Goal: Obtain resource: Download file/media

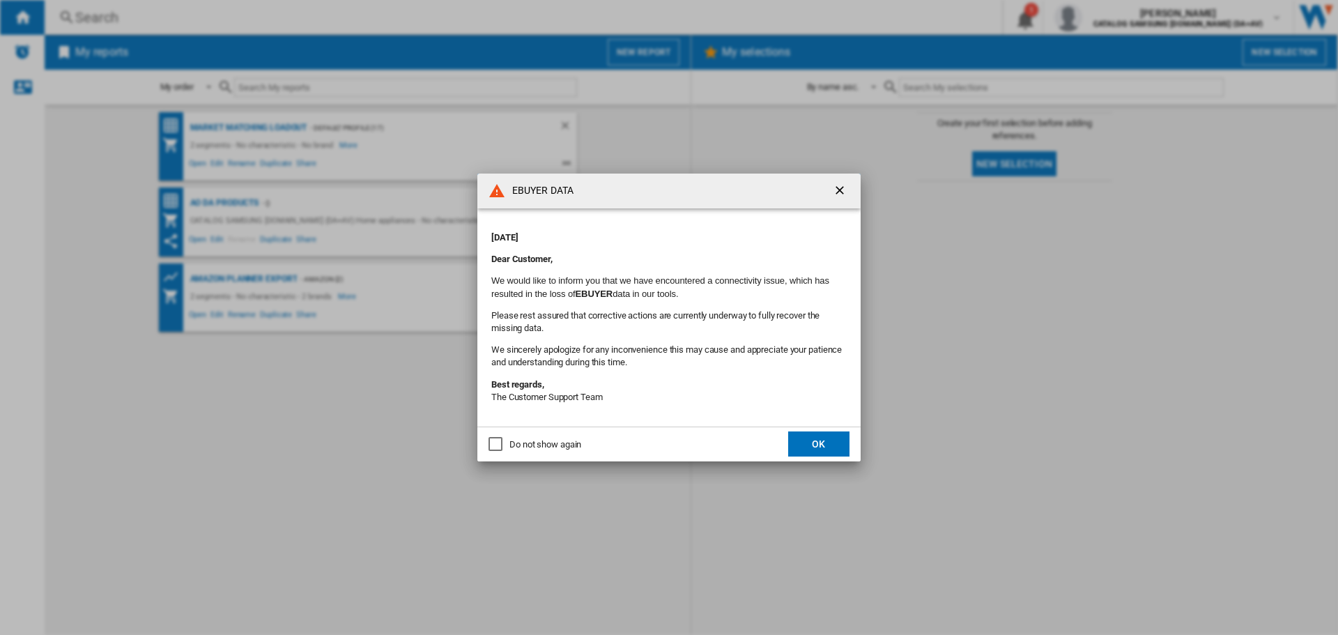
click at [823, 459] on md-dialog-actions "Do not show again OK" at bounding box center [668, 443] width 383 height 35
click at [820, 445] on button "OK" at bounding box center [818, 443] width 61 height 25
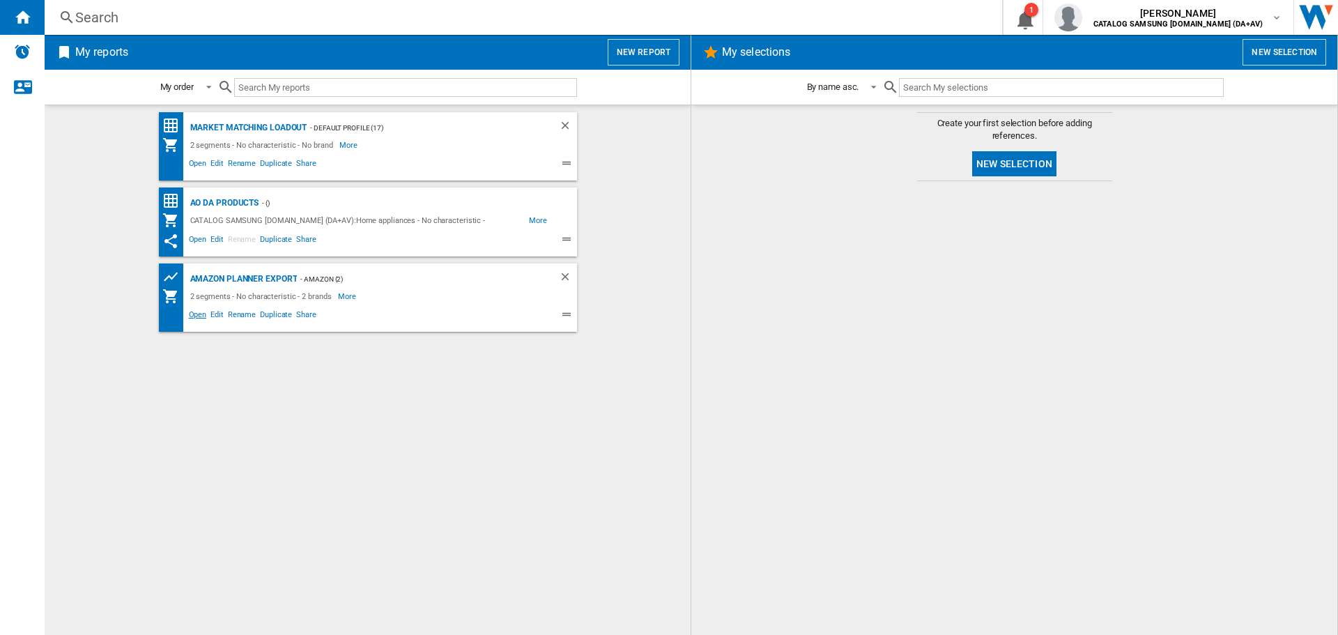
click at [196, 309] on span "Open" at bounding box center [198, 316] width 22 height 17
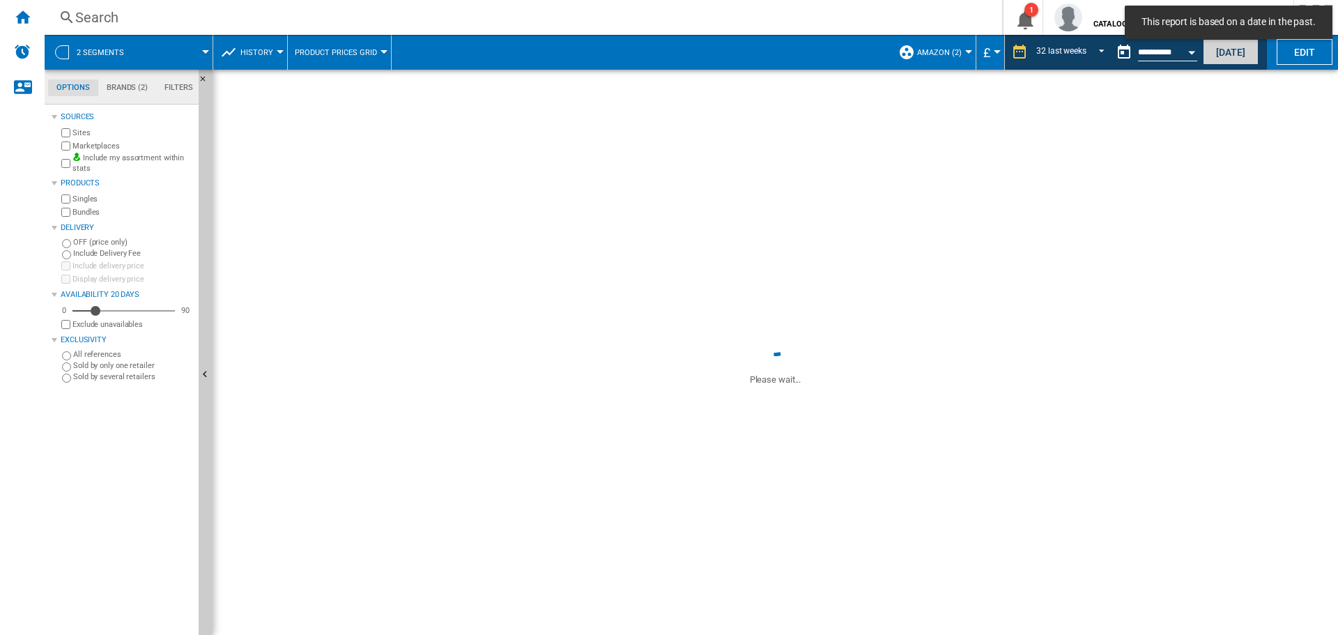
click at [1220, 56] on button "[DATE]" at bounding box center [1230, 52] width 56 height 26
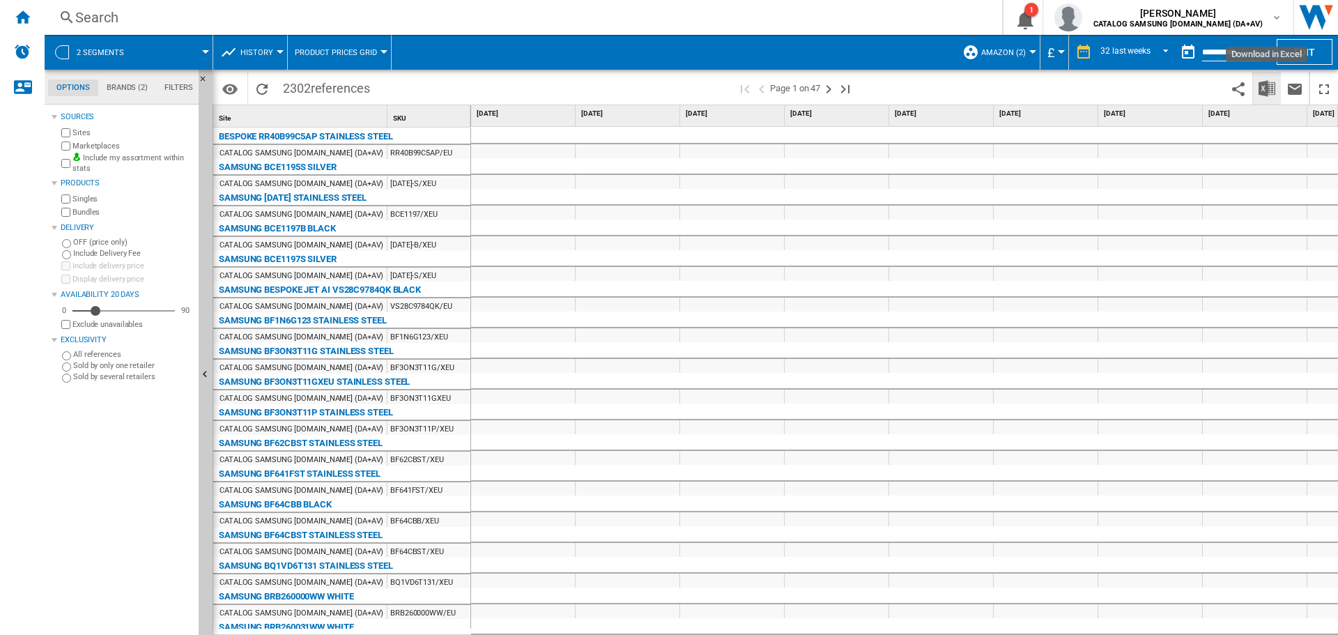
click at [1270, 90] on img "Download in Excel" at bounding box center [1266, 88] width 17 height 17
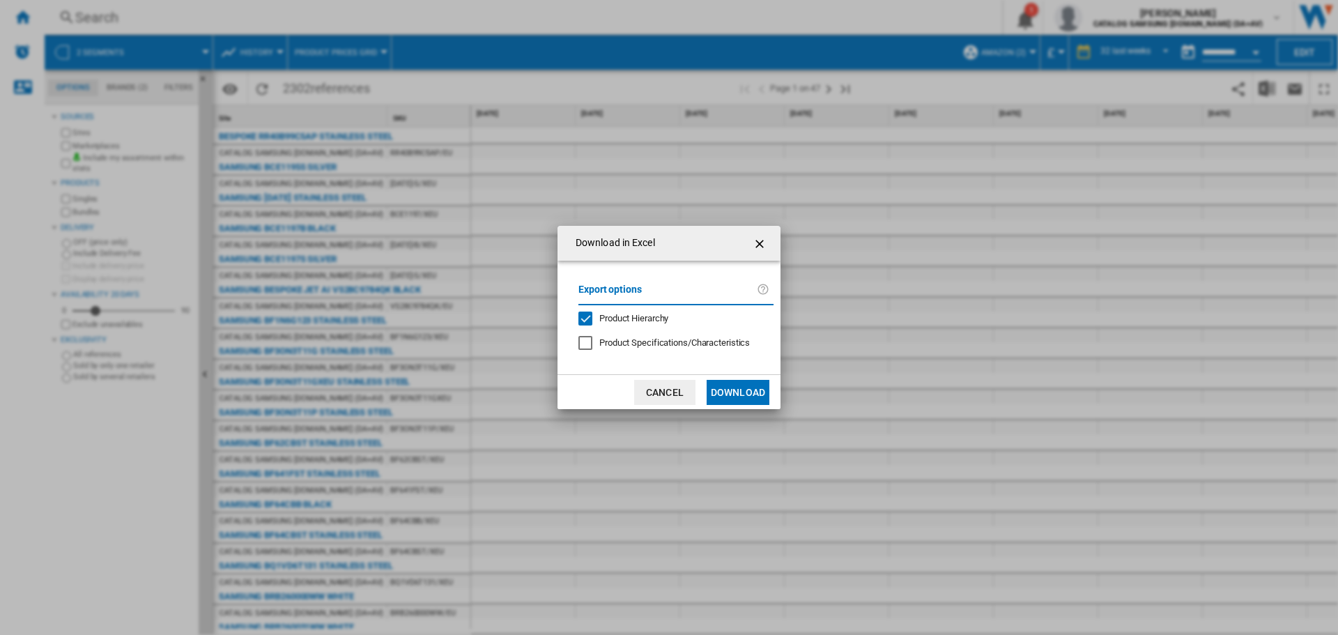
click at [760, 399] on button "Download" at bounding box center [737, 392] width 63 height 25
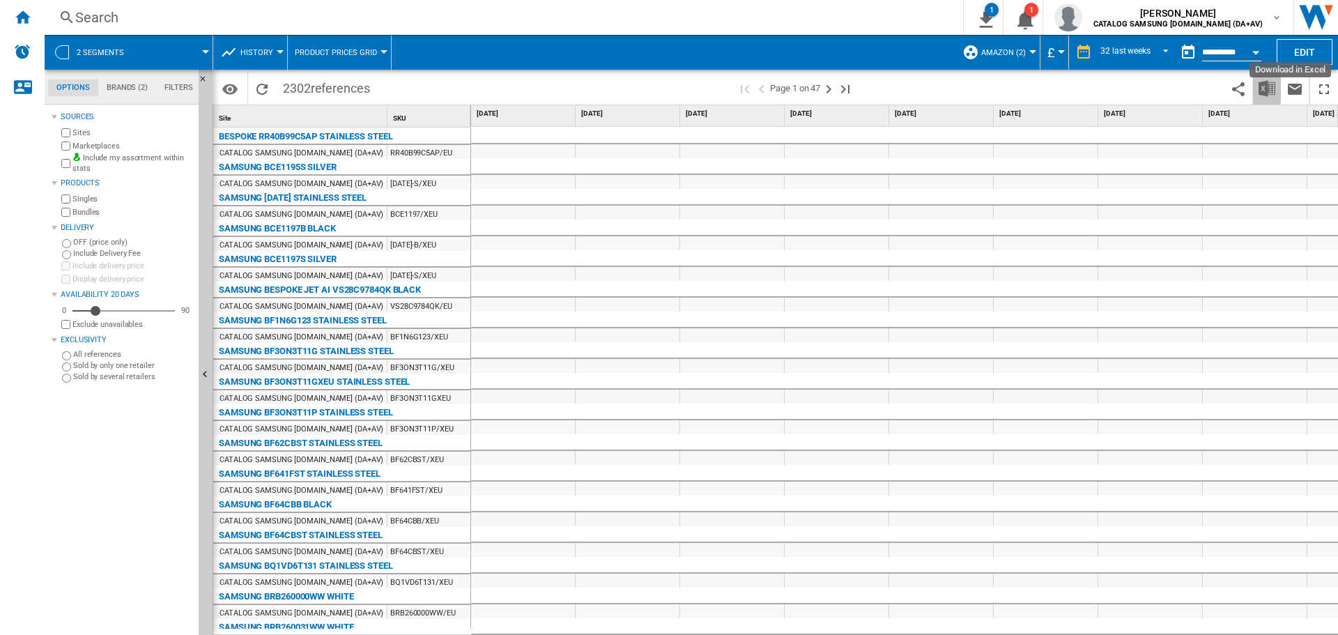
click at [1259, 79] on button "Download in Excel" at bounding box center [1267, 88] width 28 height 33
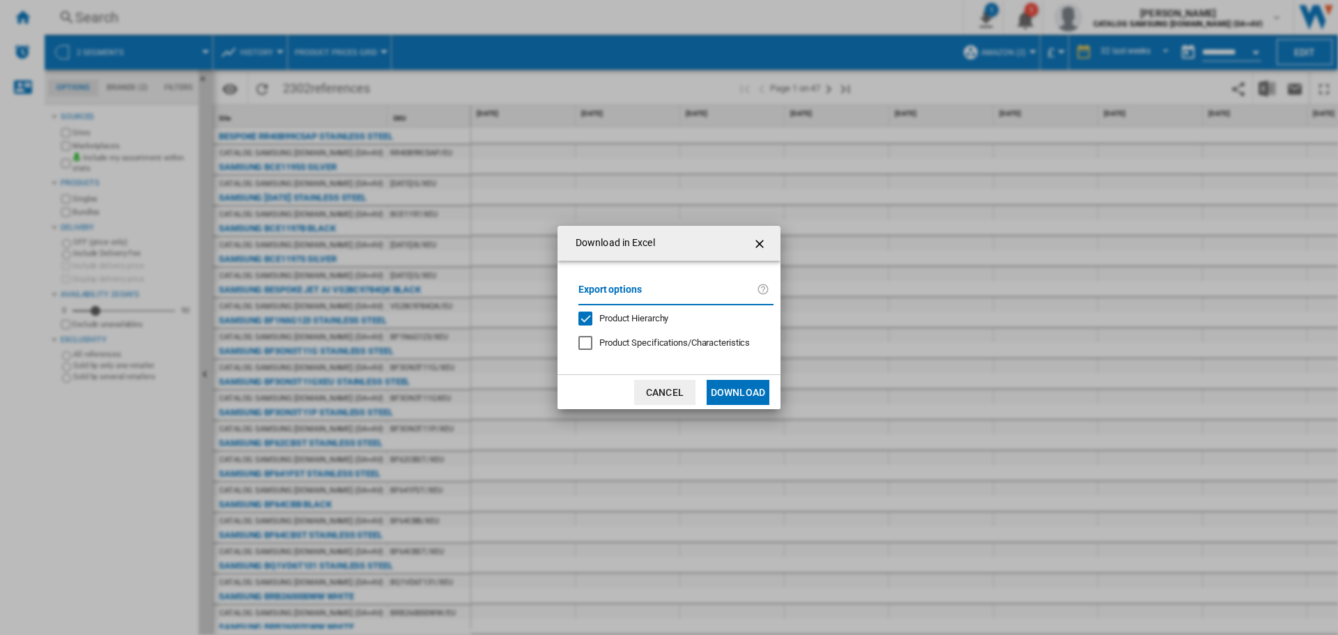
click at [741, 398] on button "Download" at bounding box center [737, 392] width 63 height 25
